Goal: Task Accomplishment & Management: Manage account settings

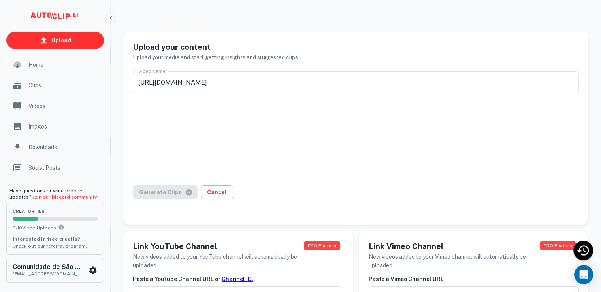
click at [59, 16] on icon "scrollable content" at bounding box center [55, 17] width 79 height 16
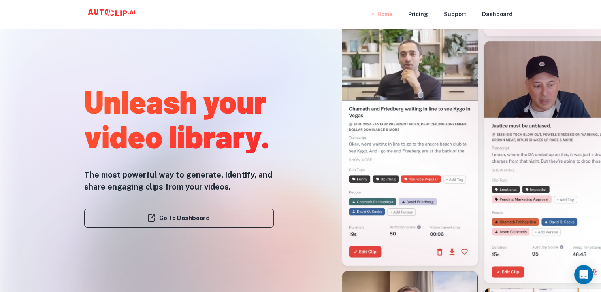
click at [387, 17] on div "Home" at bounding box center [385, 14] width 15 height 28
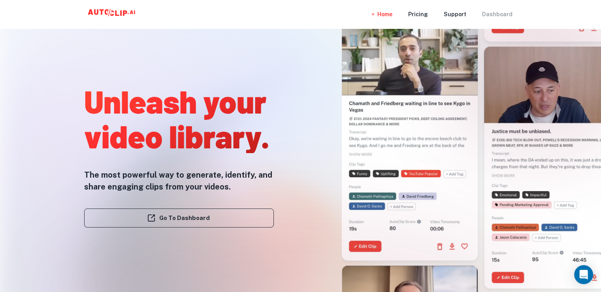
click at [499, 15] on div "Dashboard" at bounding box center [497, 14] width 30 height 28
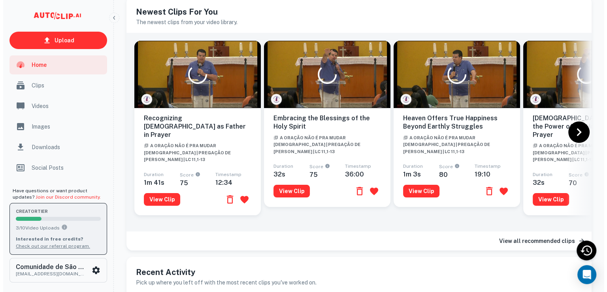
scroll to position [158, 0]
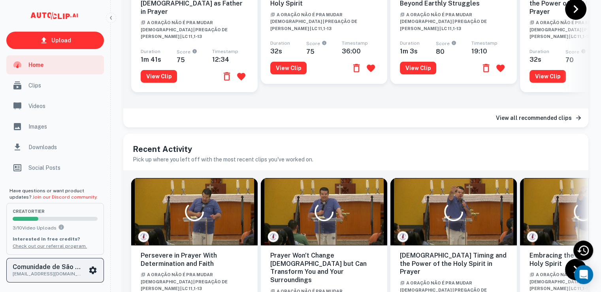
click at [92, 272] on icon "scrollable content" at bounding box center [93, 270] width 8 height 8
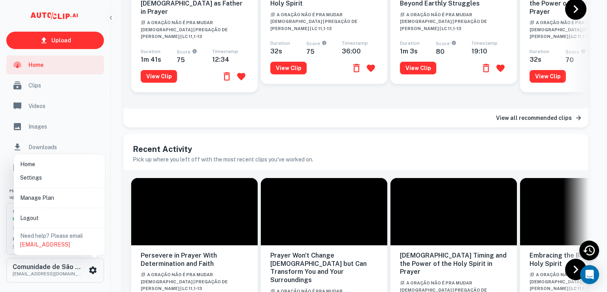
click at [36, 202] on li "Manage Plan" at bounding box center [59, 197] width 85 height 13
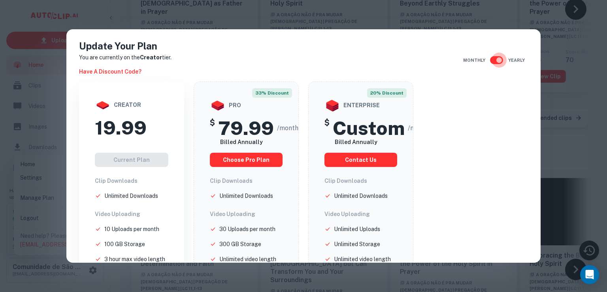
click at [485, 60] on input "checkbox" at bounding box center [499, 60] width 45 height 15
checkbox input "false"
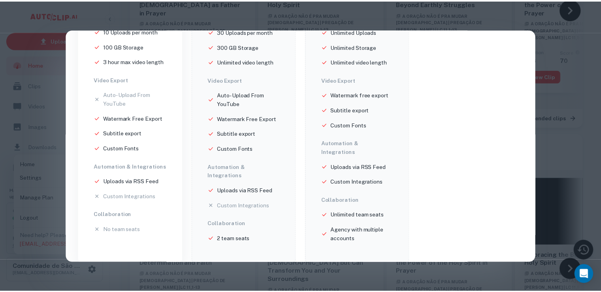
scroll to position [200, 0]
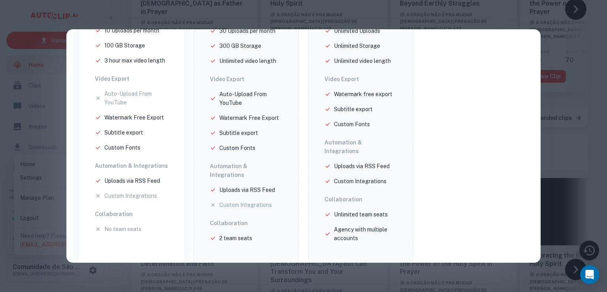
click at [556, 51] on div "Update Your Plan You are currently on the Creator tier. Have a discount code? M…" at bounding box center [303, 146] width 607 height 292
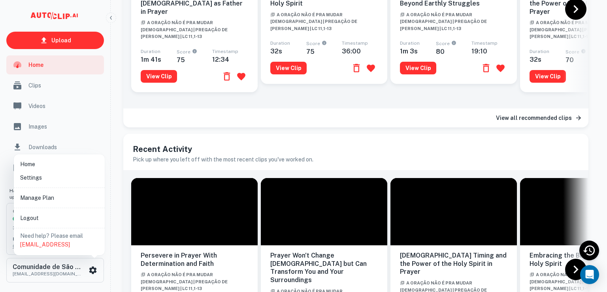
click at [33, 163] on li "Home" at bounding box center [59, 163] width 85 height 13
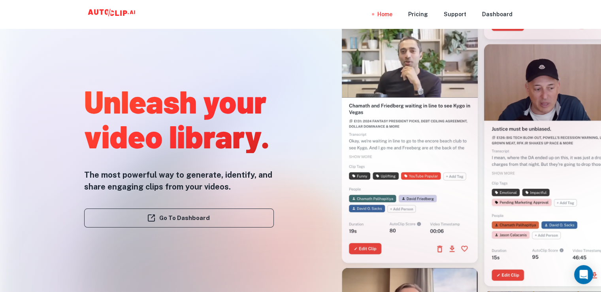
click at [119, 8] on icon at bounding box center [112, 14] width 79 height 16
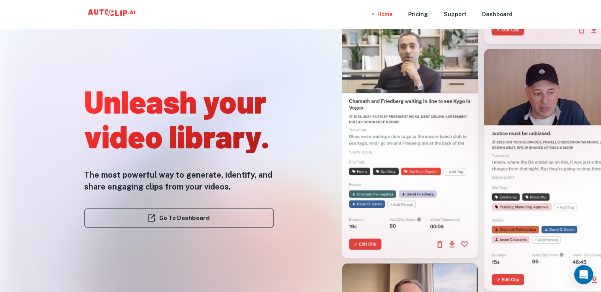
click at [431, 13] on nav "Home Pricing Support Dashboard" at bounding box center [445, 14] width 135 height 28
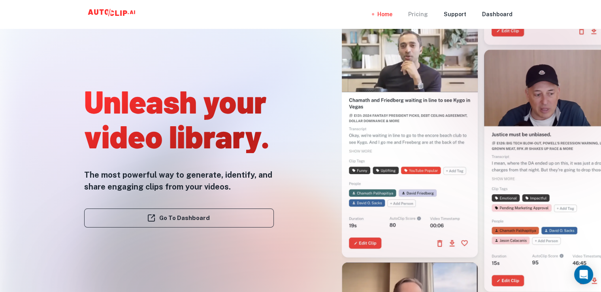
click at [427, 14] on div "Pricing" at bounding box center [418, 14] width 20 height 28
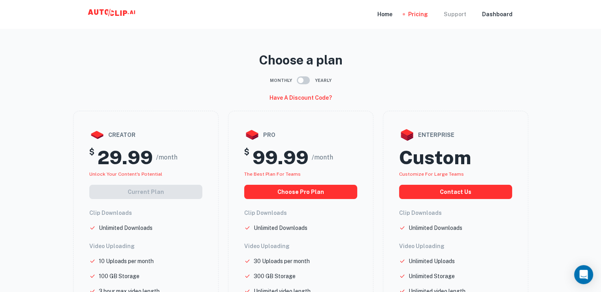
click at [466, 14] on div "Support" at bounding box center [455, 14] width 23 height 28
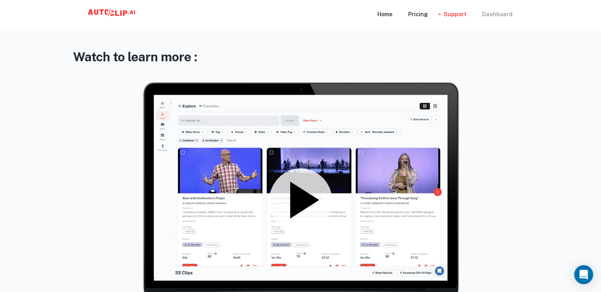
click at [495, 14] on div "Dashboard" at bounding box center [497, 14] width 30 height 28
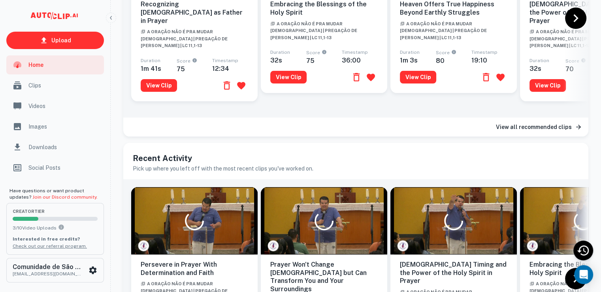
scroll to position [236, 0]
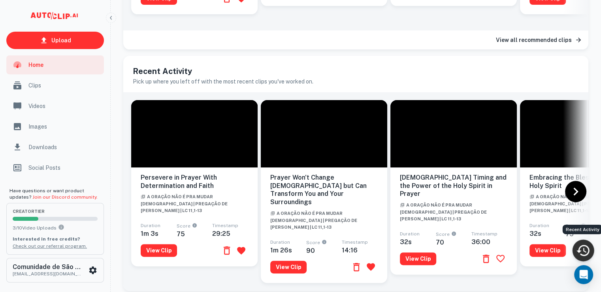
click at [587, 252] on icon "Recent Activity" at bounding box center [583, 250] width 15 height 15
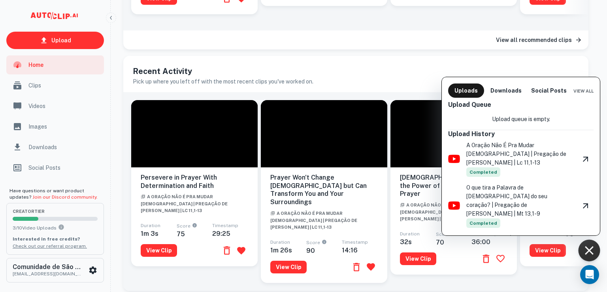
click at [498, 63] on div at bounding box center [303, 146] width 607 height 292
